Goal: Task Accomplishment & Management: Manage account settings

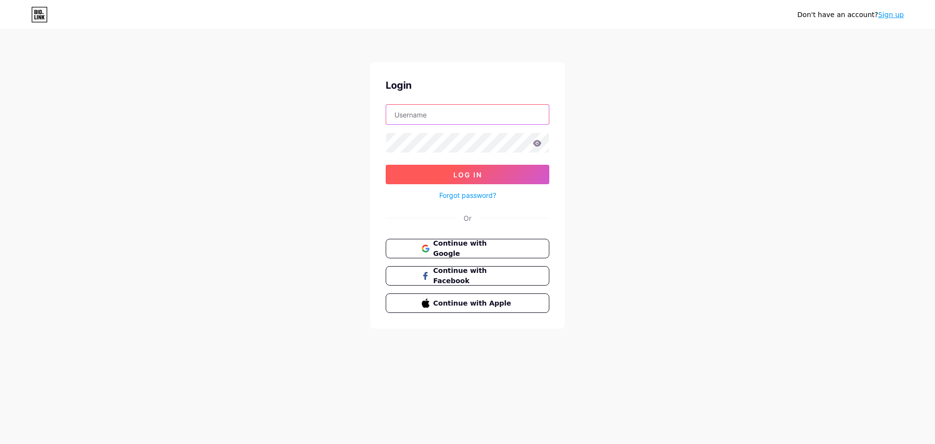
type input "[EMAIL_ADDRESS][DOMAIN_NAME]"
click at [435, 177] on button "Log In" at bounding box center [468, 174] width 164 height 19
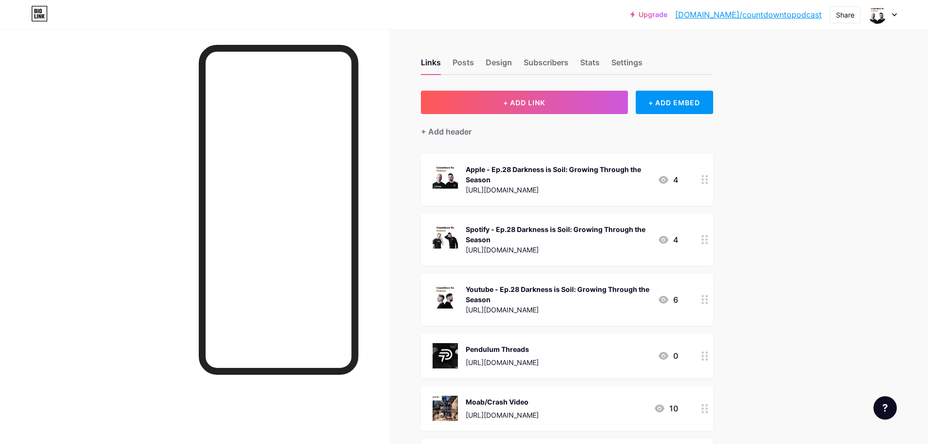
click at [642, 302] on div "Youtube - Ep.28 Darkness is Soil: Growing Through the Season" at bounding box center [558, 294] width 184 height 20
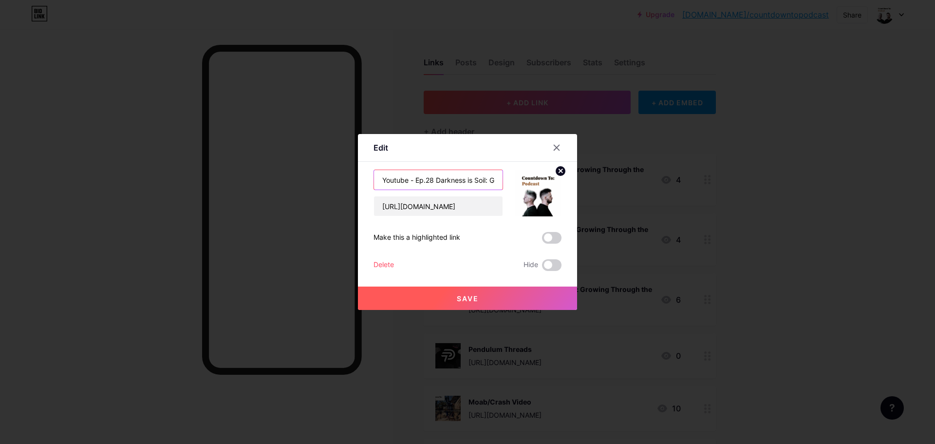
click at [433, 180] on input "Youtube - Ep.28 Darkness is Soil: Growing Through the Season" at bounding box center [438, 179] width 129 height 19
type input "Youtube - Ep.29 Small Fires vs Bold Stances"
paste input "[URL][DOMAIN_NAME]"
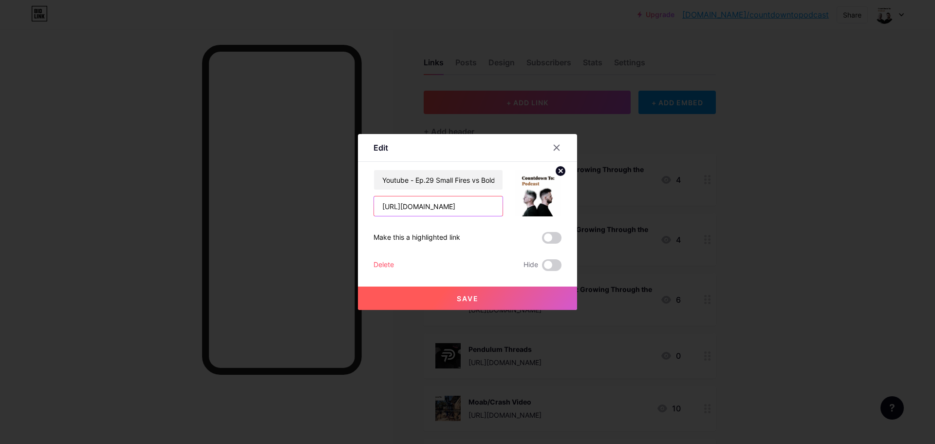
scroll to position [0, 43]
type input "[URL][DOMAIN_NAME]"
drag, startPoint x: 473, startPoint y: 299, endPoint x: 459, endPoint y: 298, distance: 13.7
click at [473, 299] on span "Save" at bounding box center [468, 298] width 22 height 8
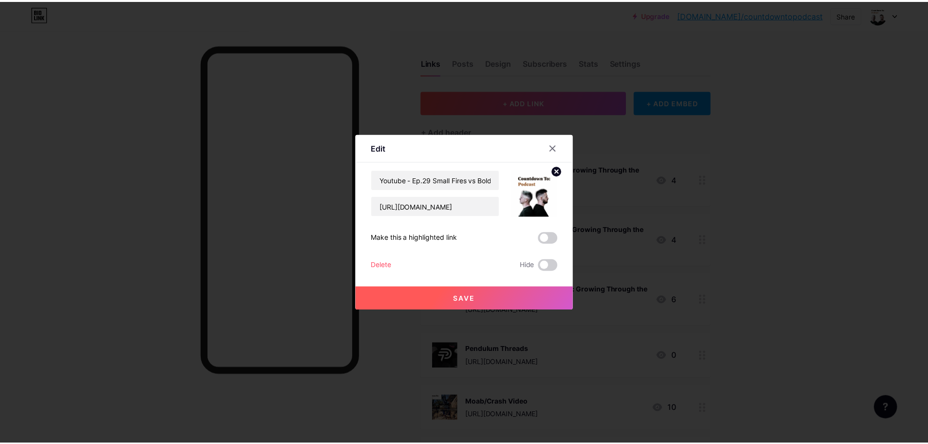
scroll to position [0, 0]
